Goal: Task Accomplishment & Management: Manage account settings

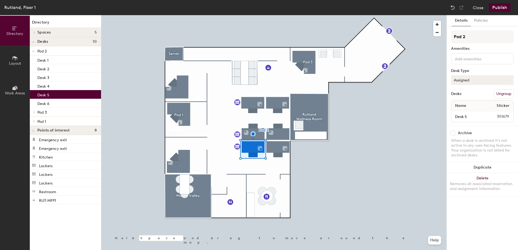
click at [466, 81] on button "Assigned" at bounding box center [482, 80] width 63 height 10
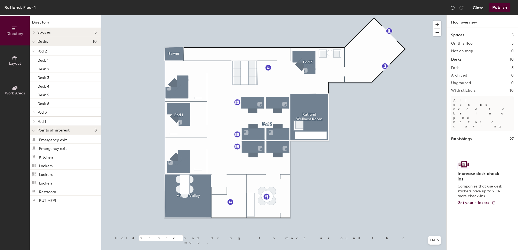
click at [475, 7] on button "Close" at bounding box center [477, 7] width 11 height 9
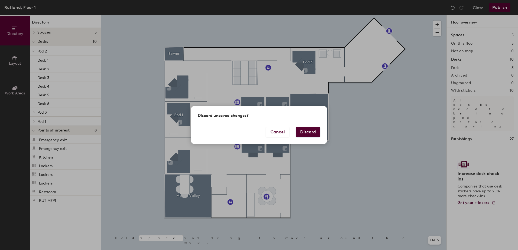
click at [316, 131] on button "Discard" at bounding box center [308, 132] width 24 height 10
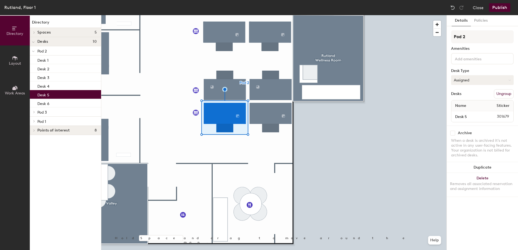
click at [476, 79] on button "Assigned" at bounding box center [482, 80] width 63 height 10
click at [461, 114] on div "Hoteled" at bounding box center [478, 113] width 54 height 8
click at [501, 9] on button "Publish" at bounding box center [499, 7] width 21 height 9
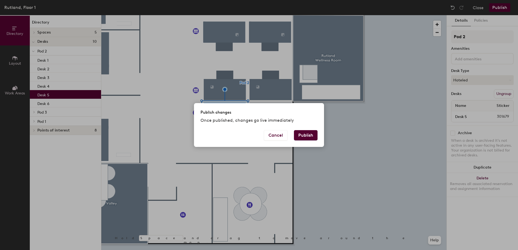
click at [298, 135] on button "Publish" at bounding box center [306, 135] width 24 height 10
